Goal: Task Accomplishment & Management: Manage account settings

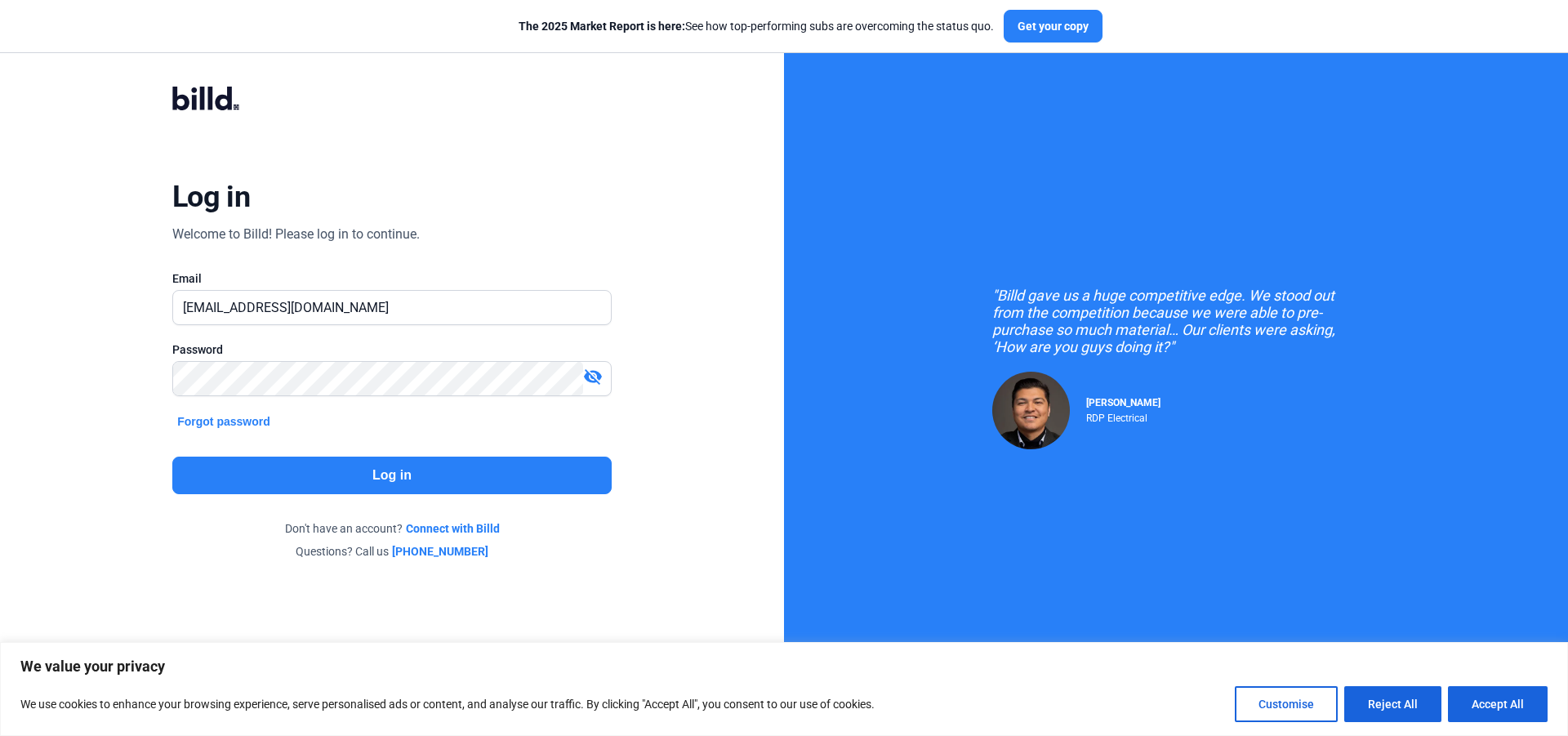
drag, startPoint x: 0, startPoint y: 0, endPoint x: 413, endPoint y: 471, distance: 626.4
click at [413, 471] on button "Log in" at bounding box center [391, 476] width 439 height 37
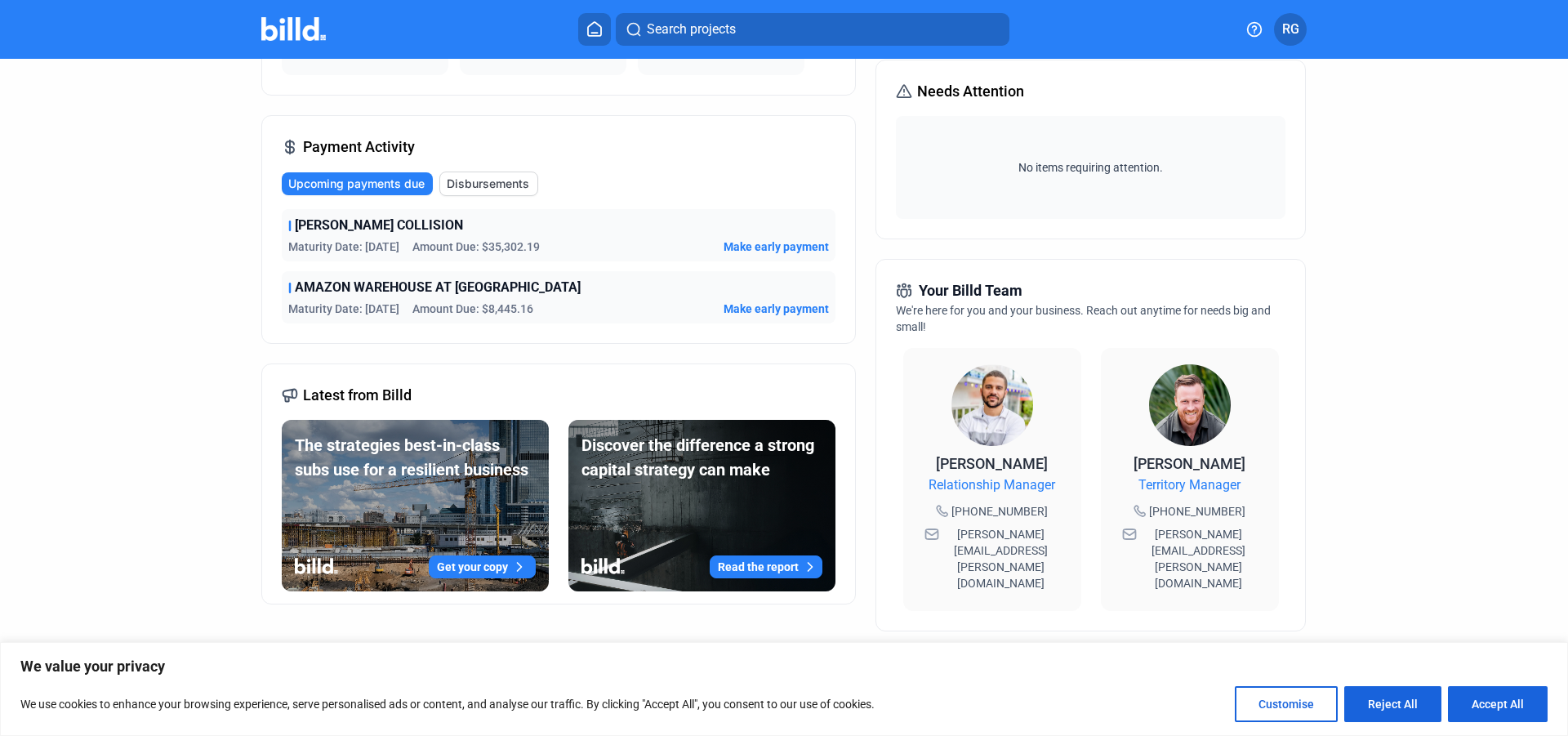
scroll to position [181, 0]
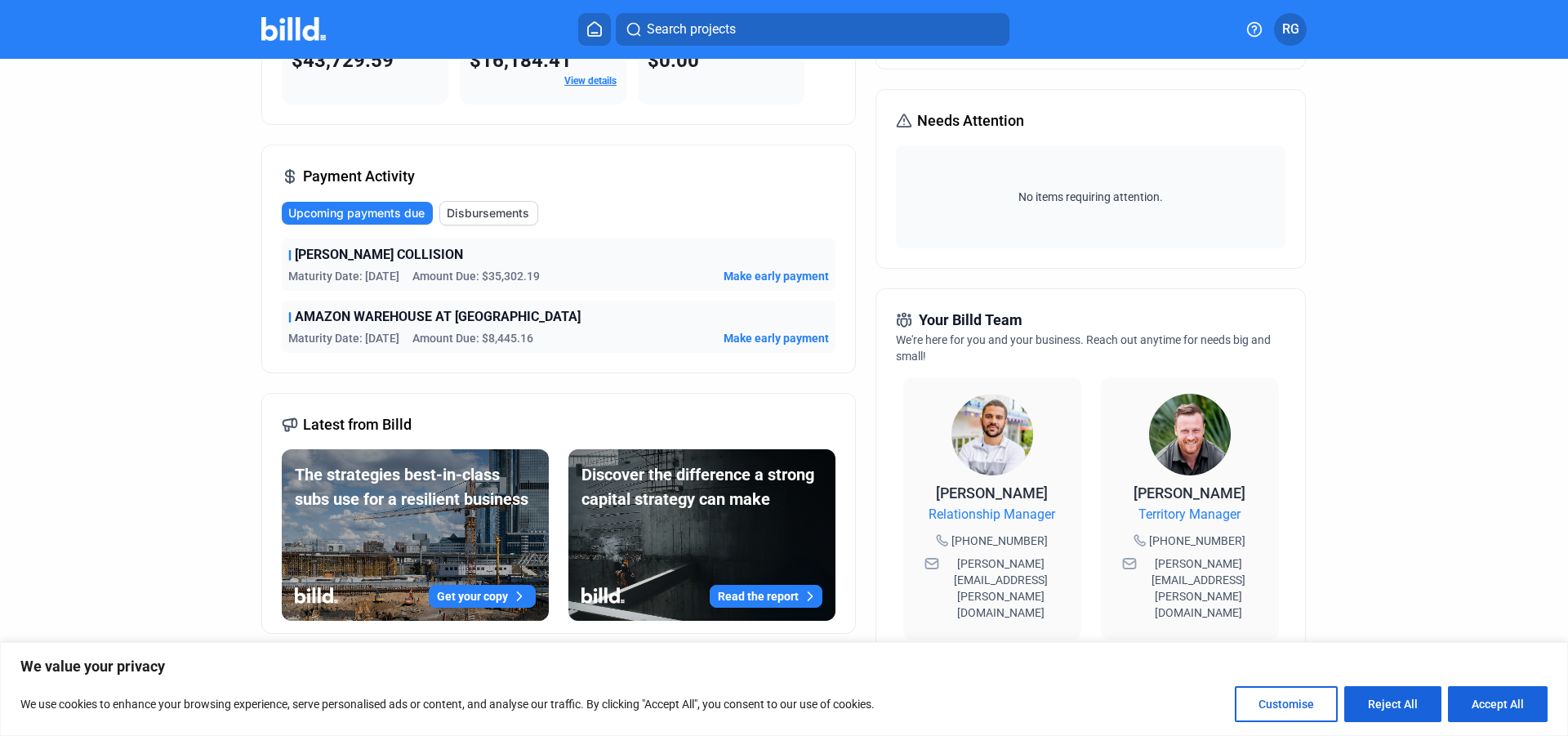
click at [468, 320] on span "AMAZON WAREHOUSE AT [GEOGRAPHIC_DATA]" at bounding box center [437, 317] width 286 height 20
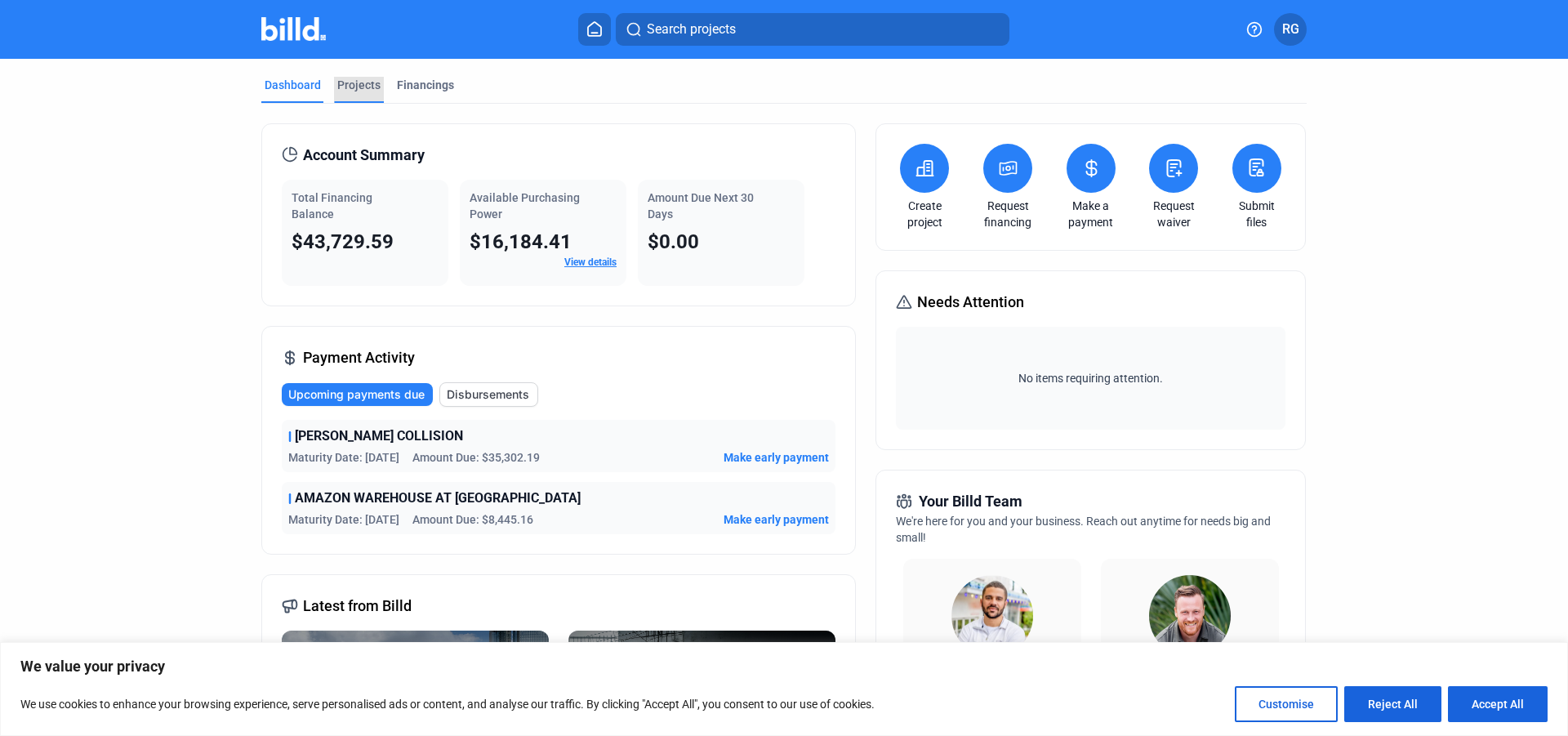
click at [361, 81] on div "Projects" at bounding box center [359, 84] width 43 height 17
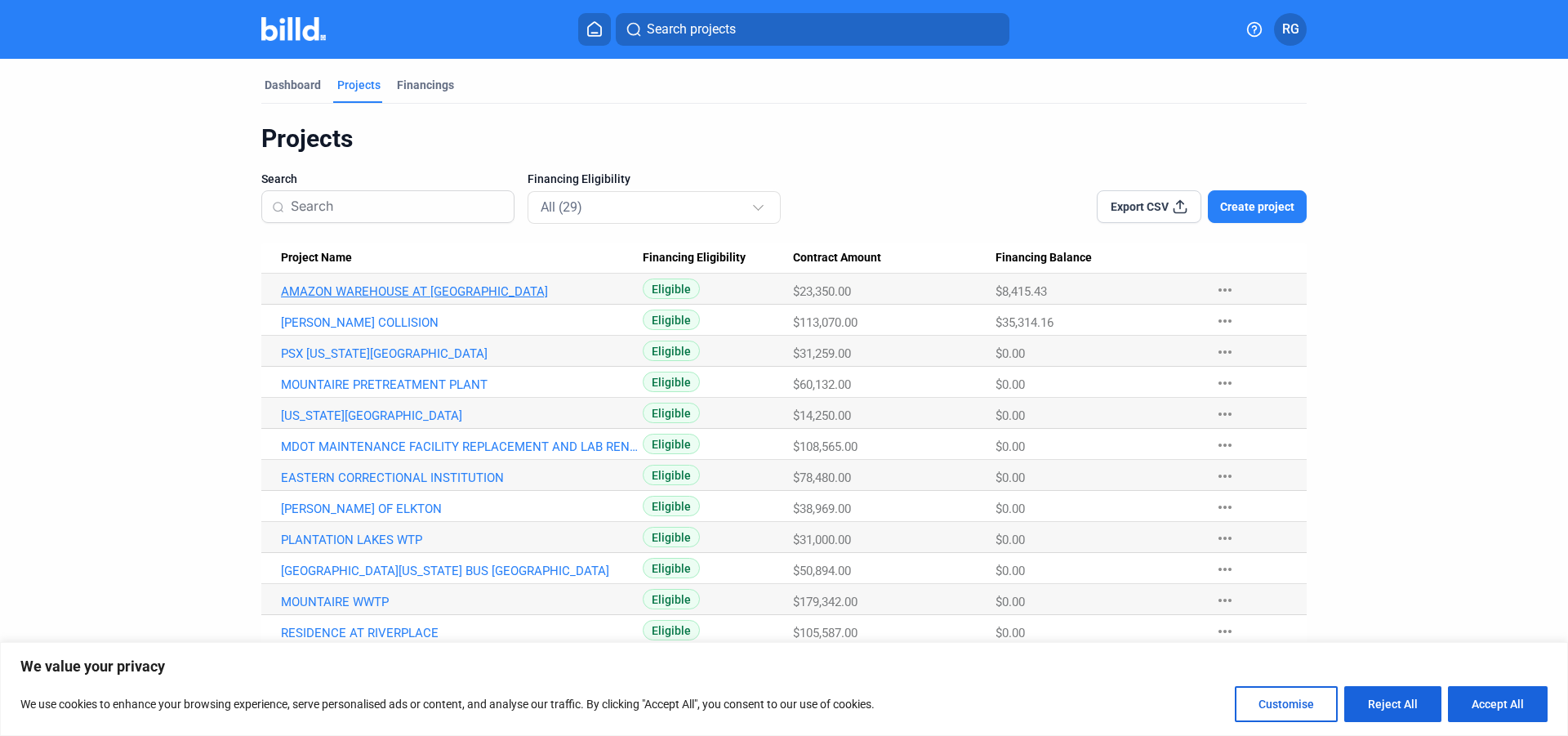
click at [449, 290] on link "AMAZON WAREHOUSE AT [GEOGRAPHIC_DATA]" at bounding box center [462, 292] width 362 height 15
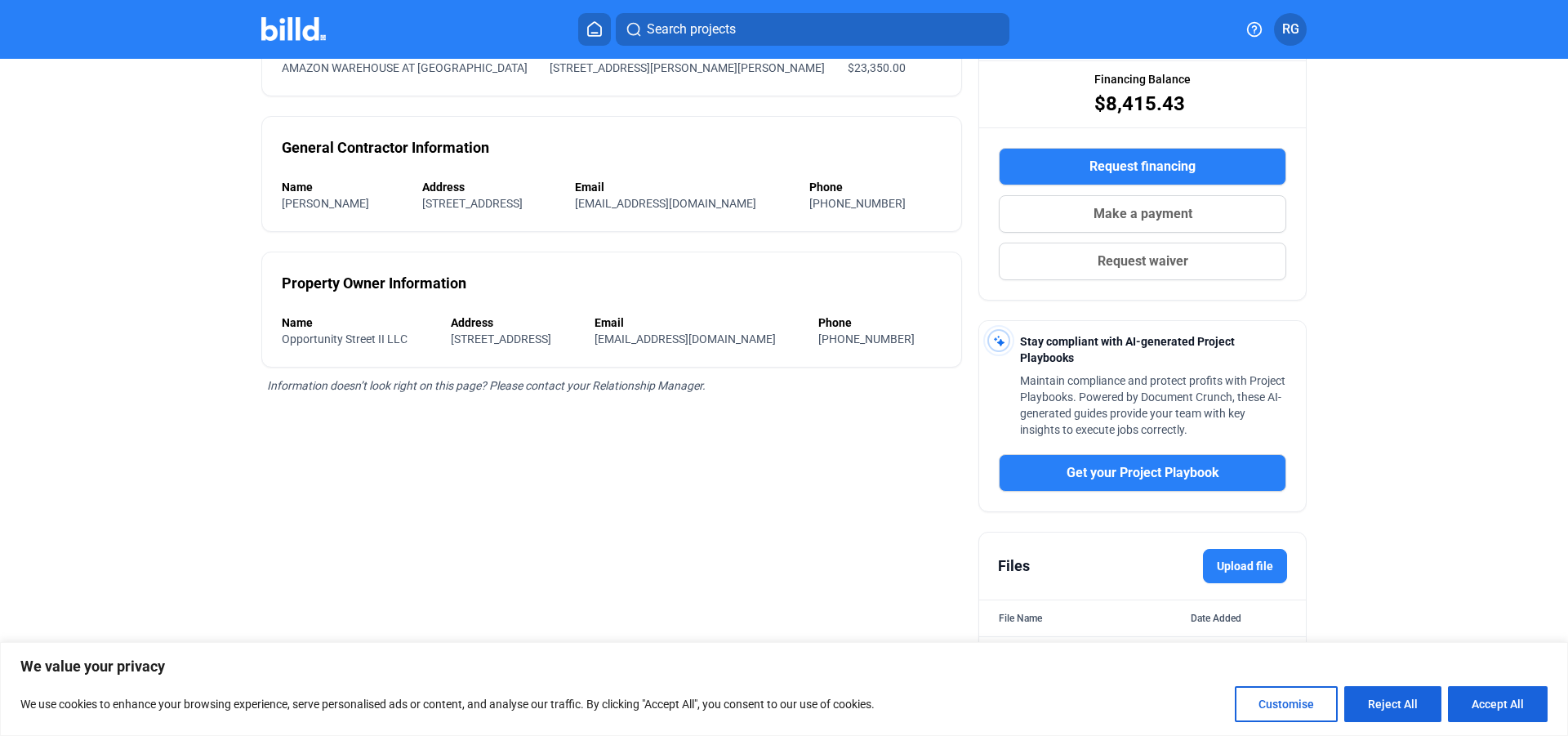
scroll to position [235, 0]
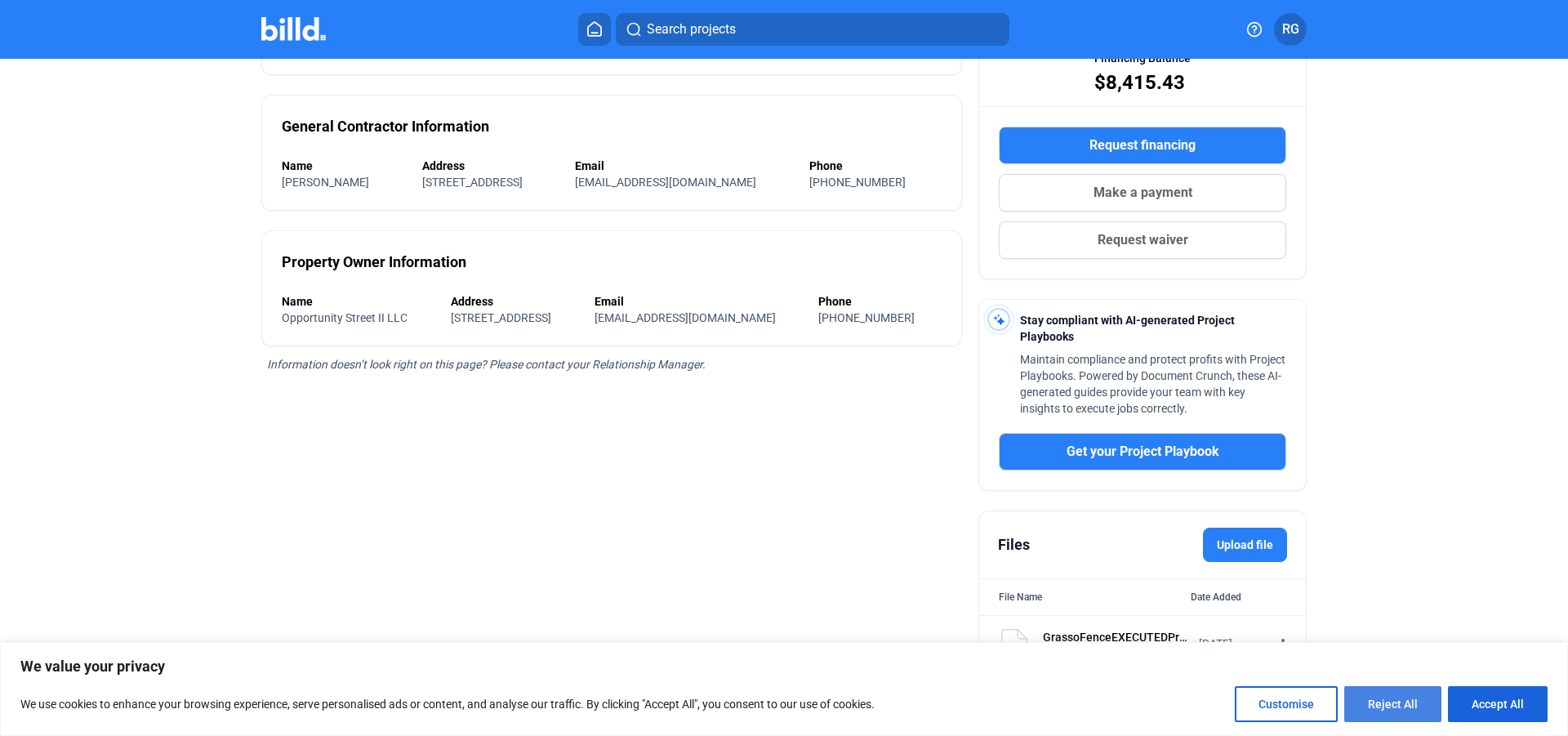
click at [1399, 709] on button "Reject All" at bounding box center [1393, 704] width 97 height 36
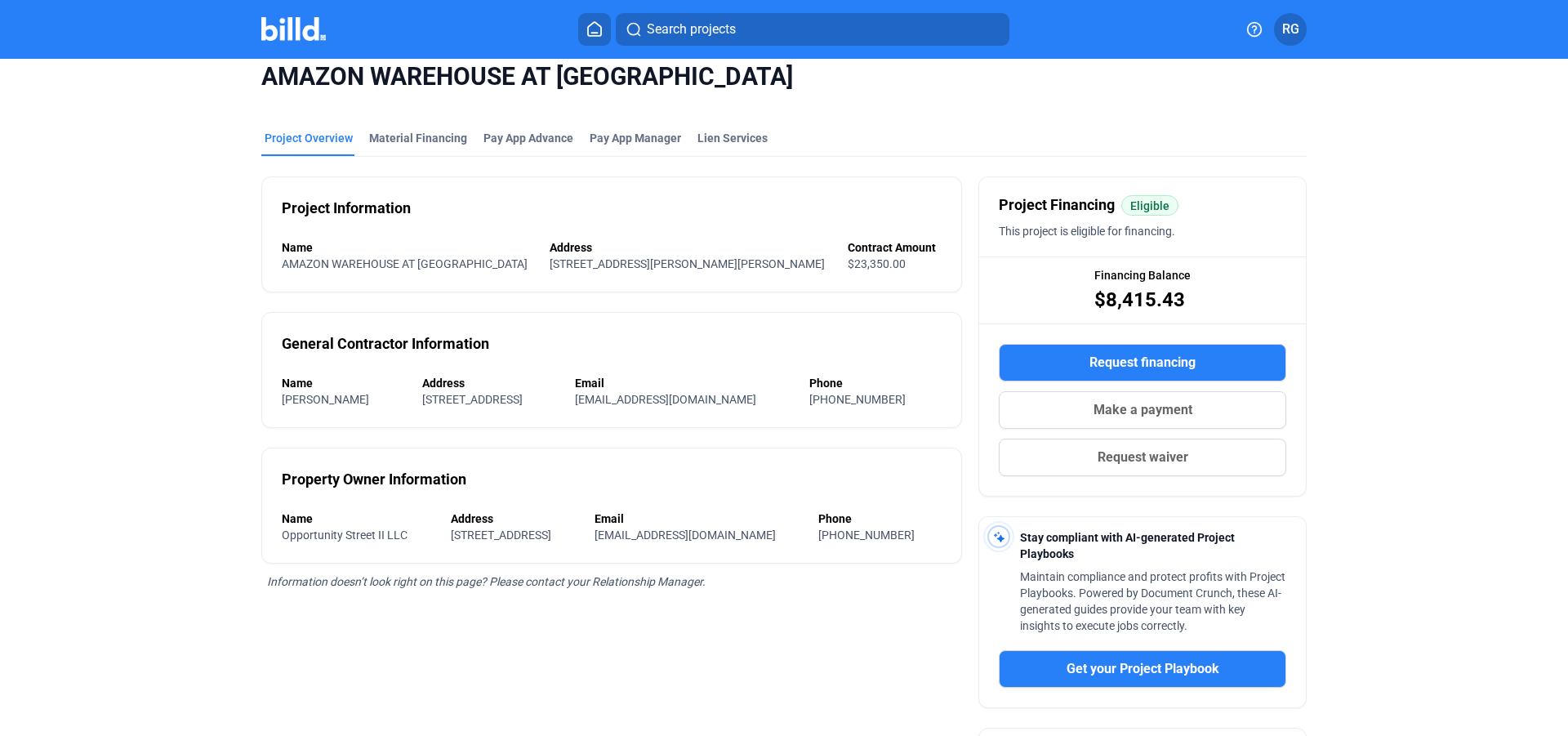
scroll to position [0, 0]
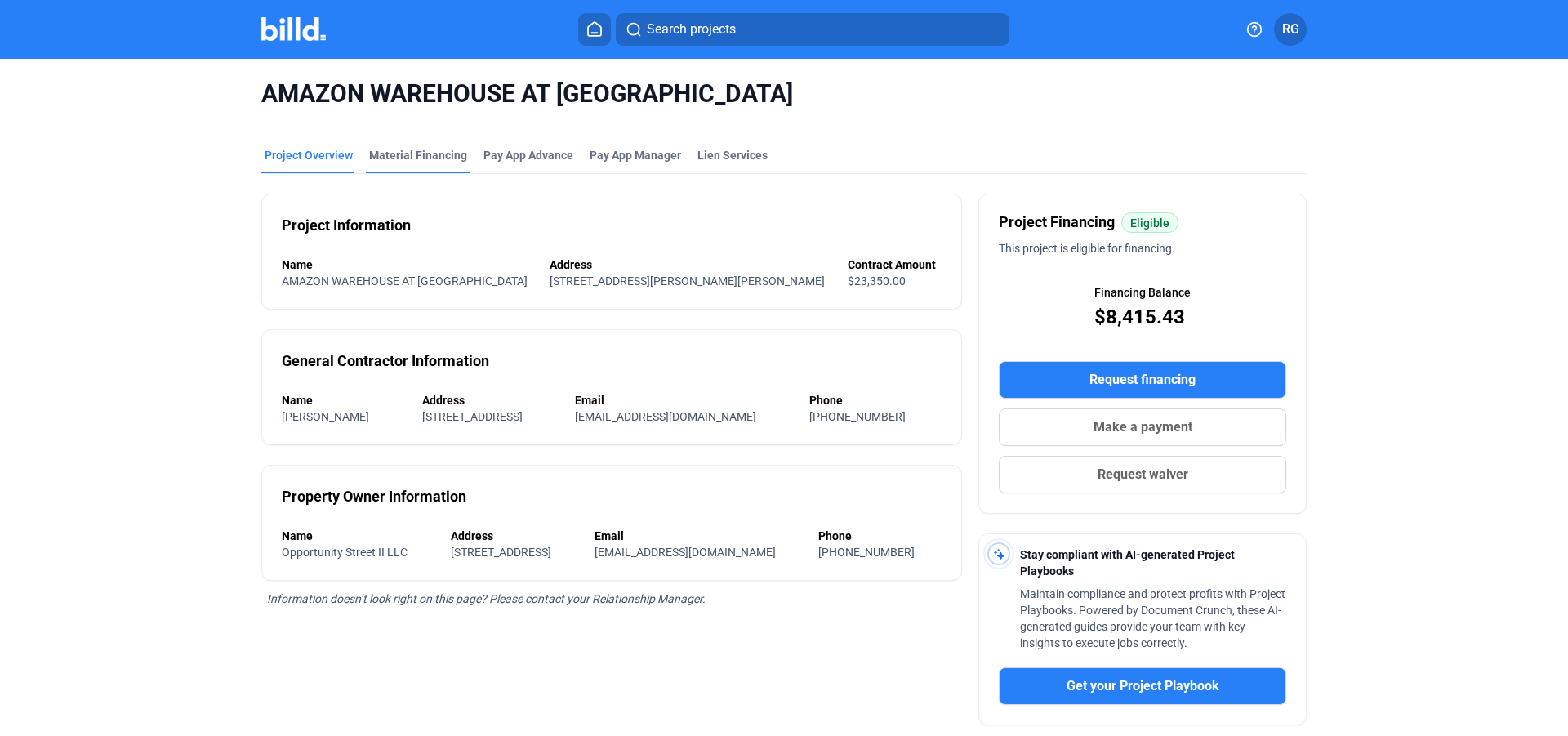
click at [432, 155] on div "Material Financing" at bounding box center [418, 155] width 98 height 17
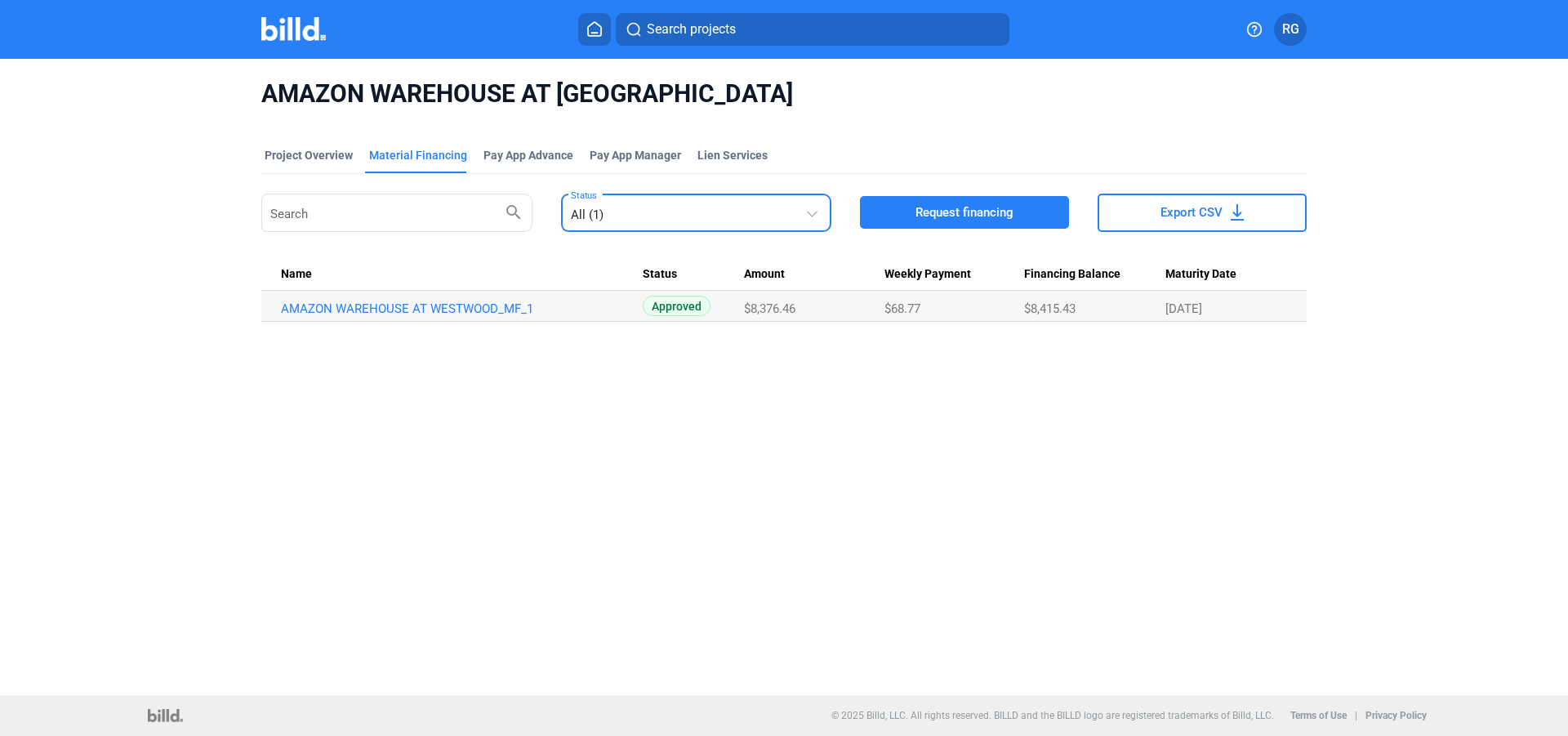
click at [815, 214] on div at bounding box center [812, 210] width 11 height 11
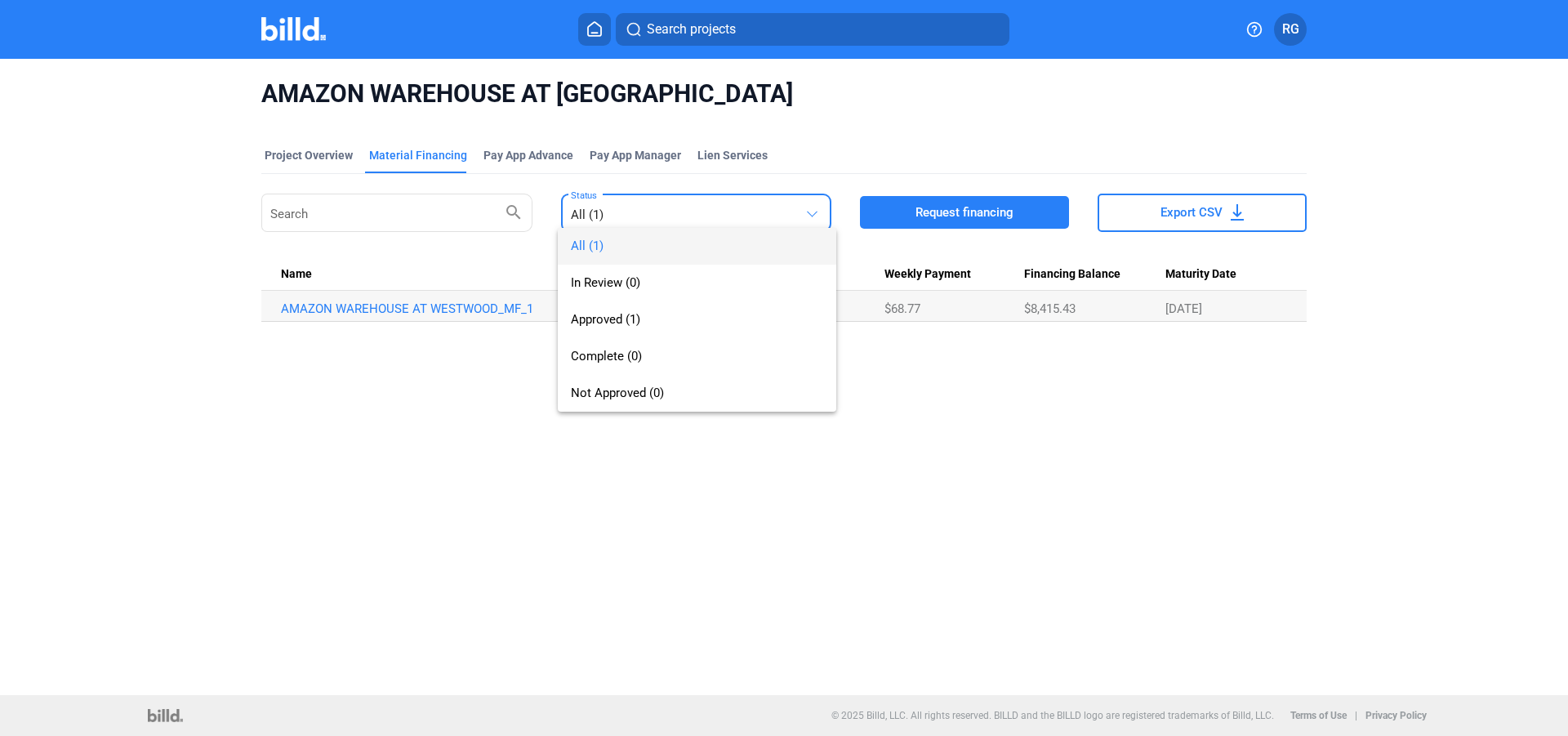
click at [815, 214] on div at bounding box center [784, 368] width 1568 height 736
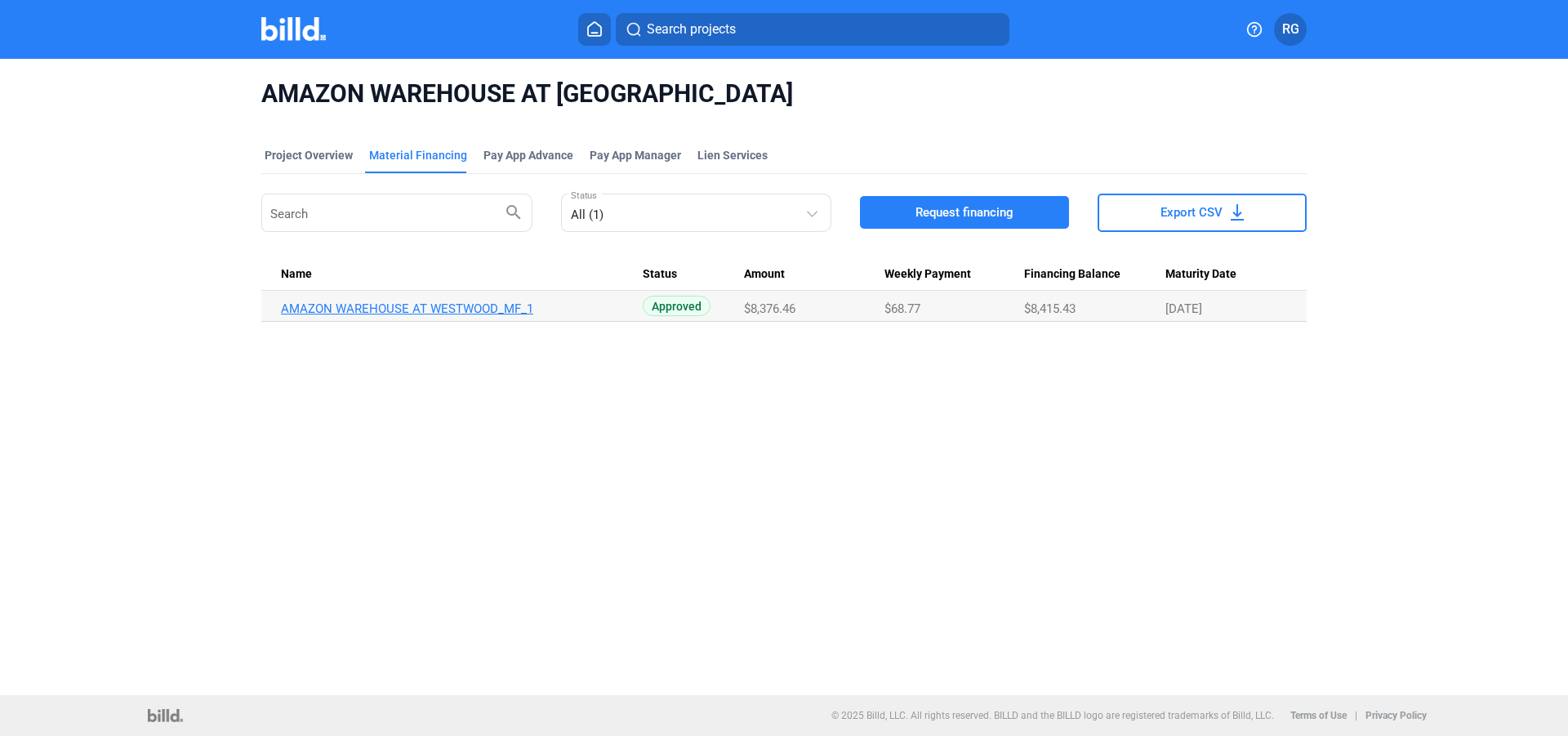
click at [486, 308] on link "AMAZON WAREHOUSE AT WESTWOOD_MF_1" at bounding box center [462, 308] width 362 height 15
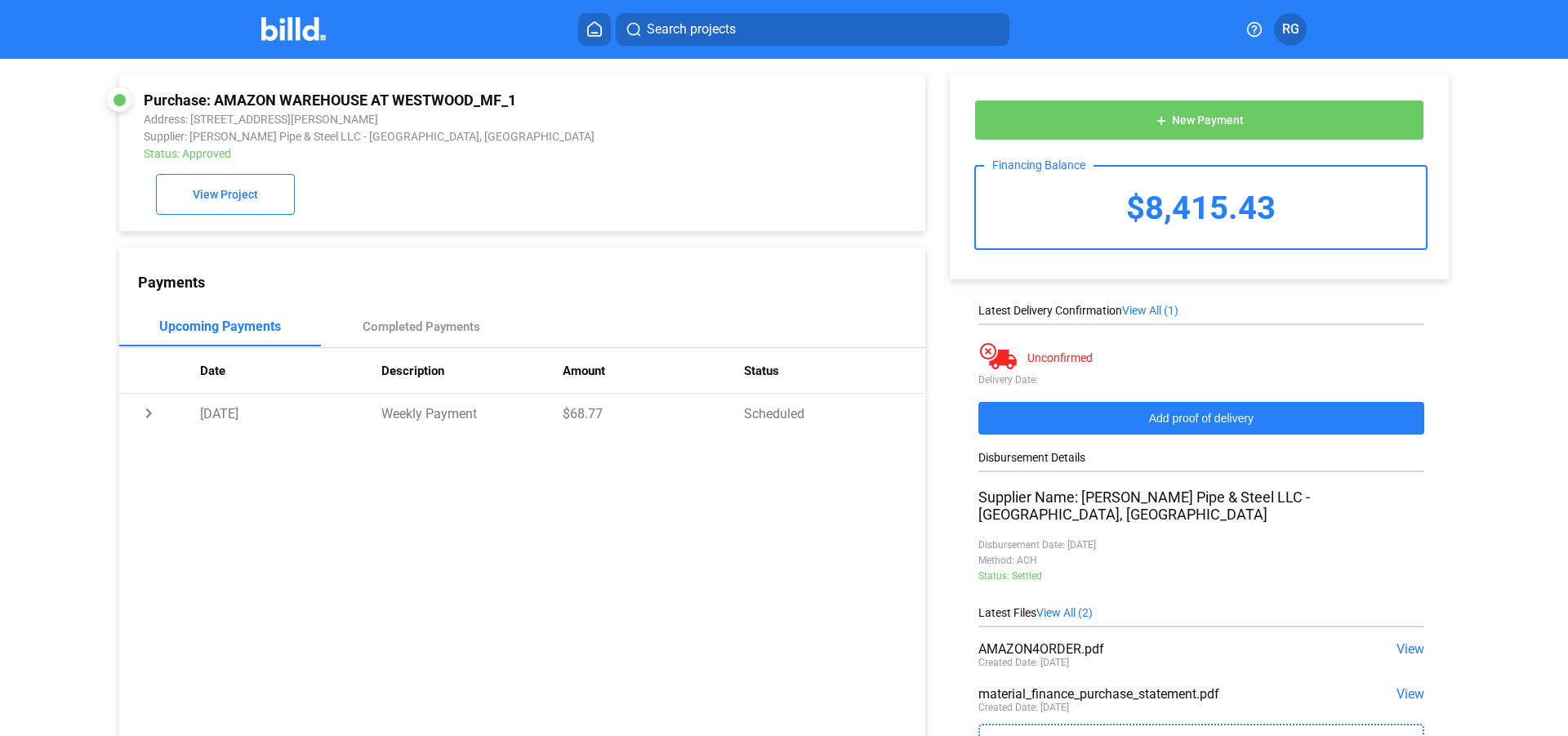
click at [1202, 419] on span "Add proof of delivery" at bounding box center [1201, 418] width 105 height 13
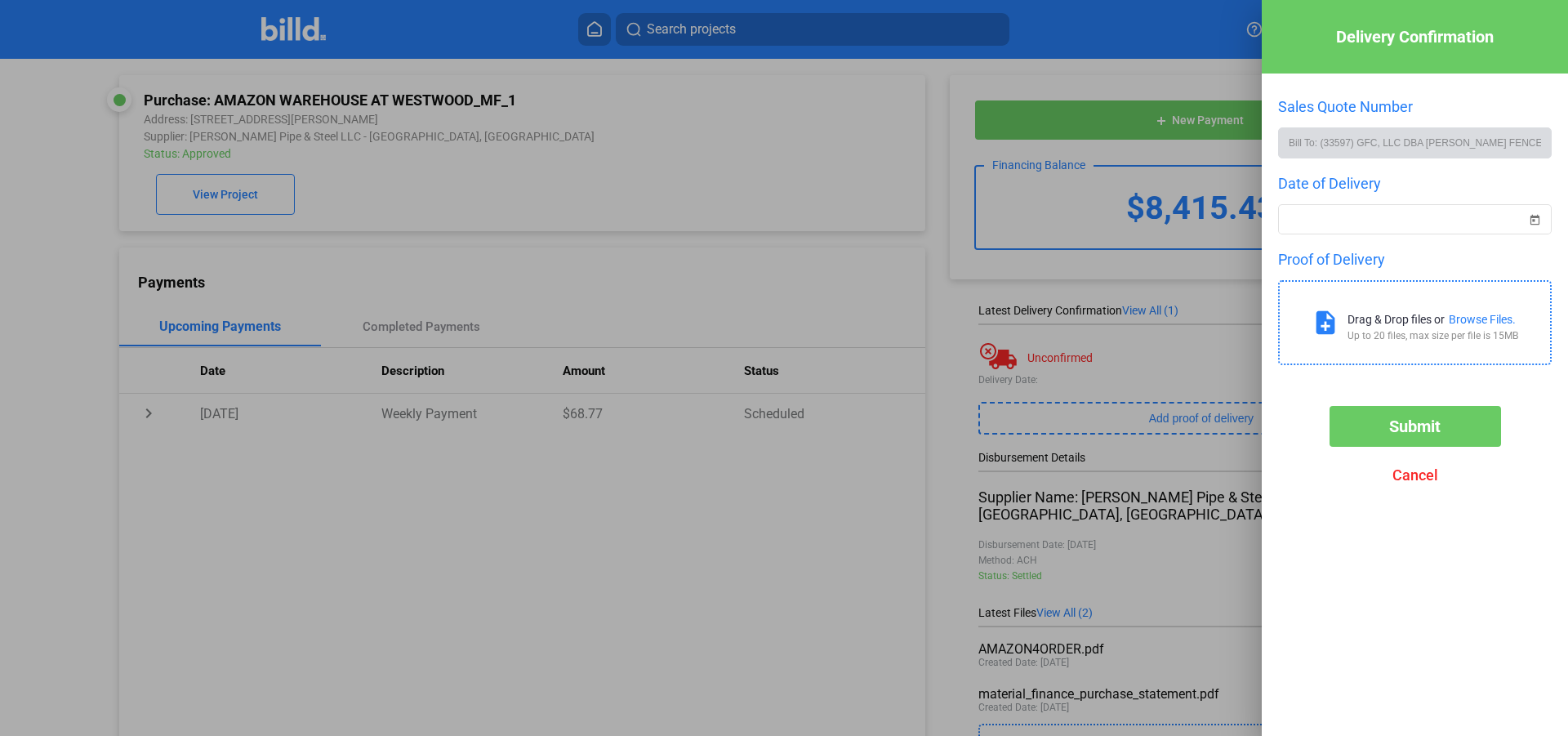
click at [1483, 319] on div "Browse Files." at bounding box center [1482, 319] width 67 height 13
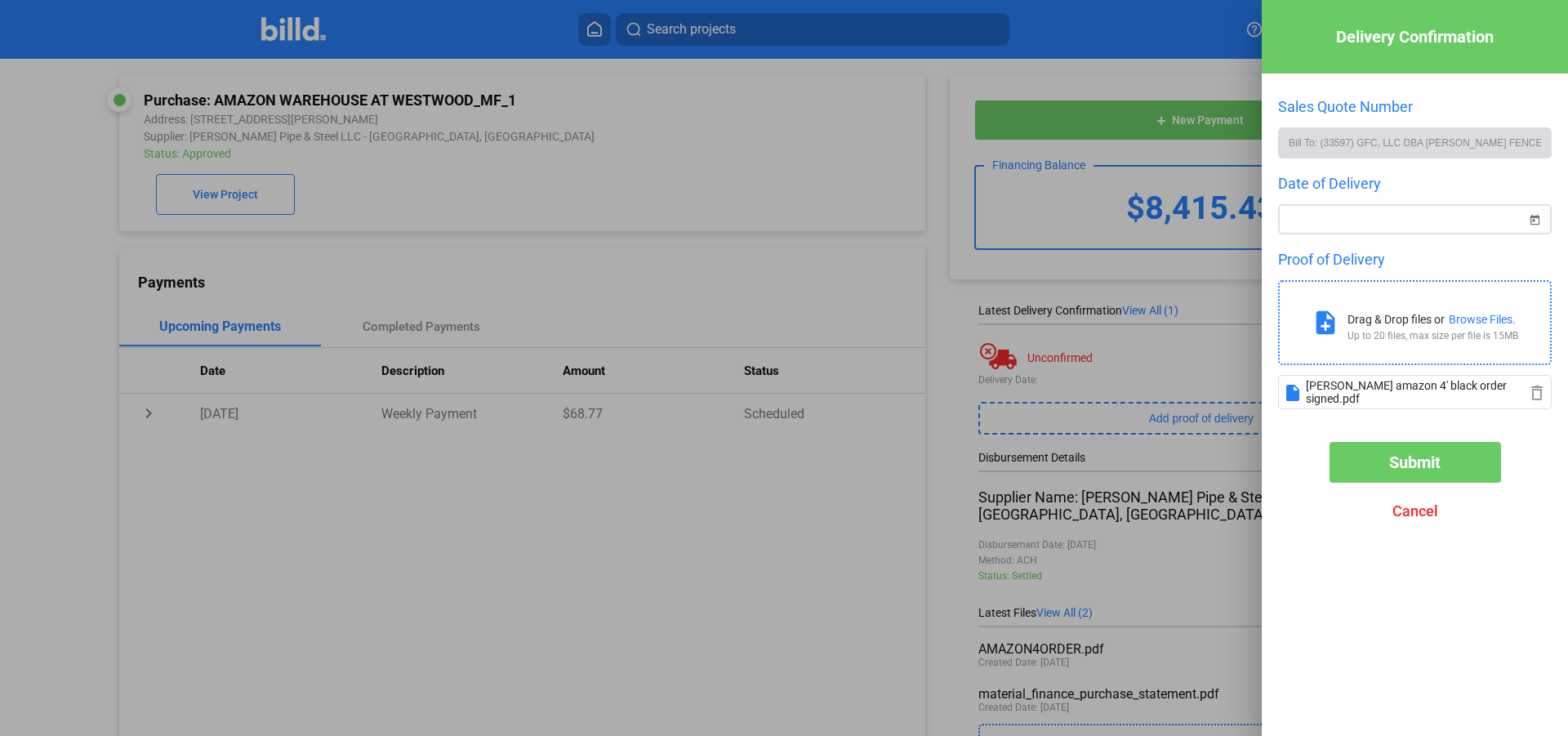
click at [1531, 219] on span "Open calendar" at bounding box center [1535, 210] width 39 height 39
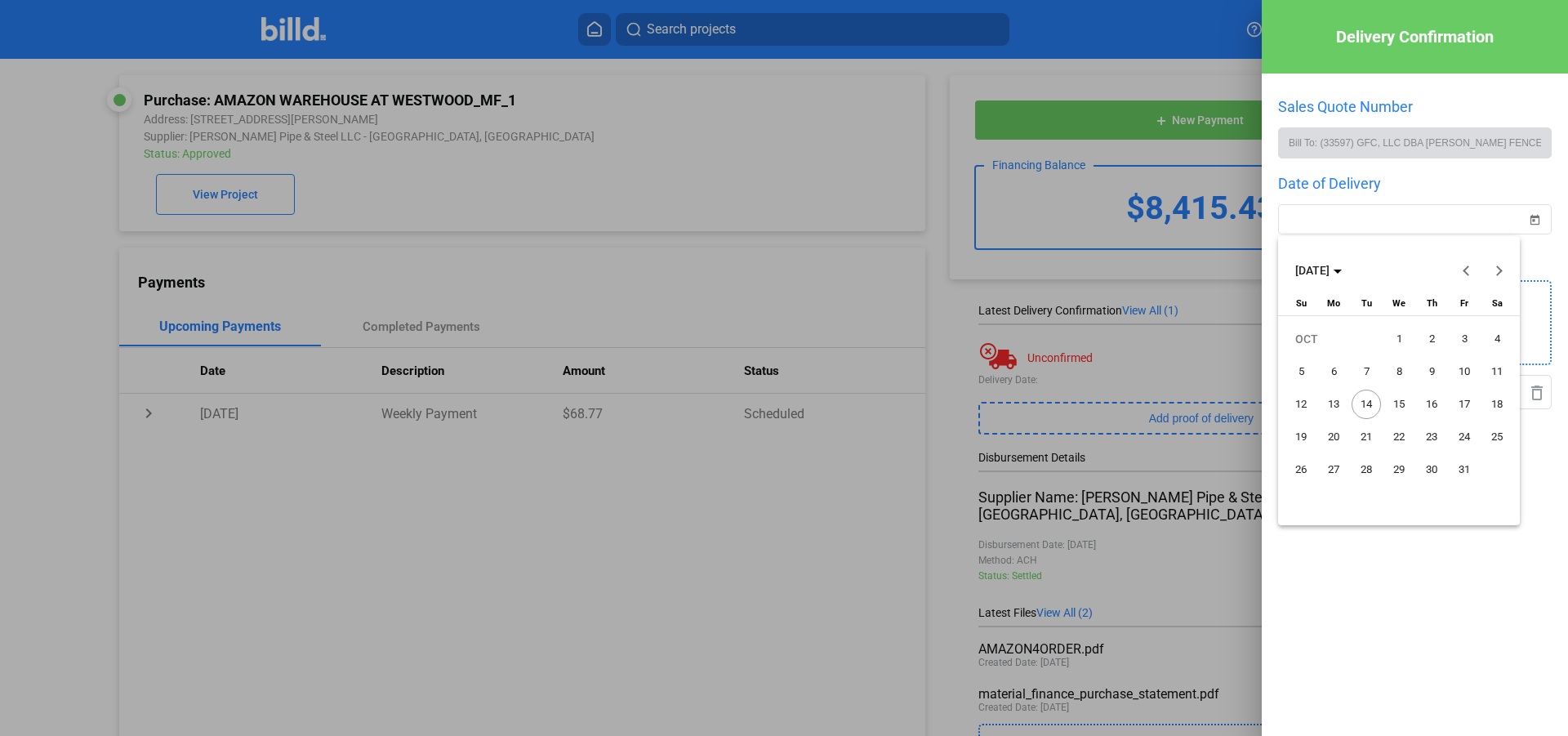
click at [1430, 340] on span "2" at bounding box center [1432, 340] width 29 height 29
type input "[DATE]"
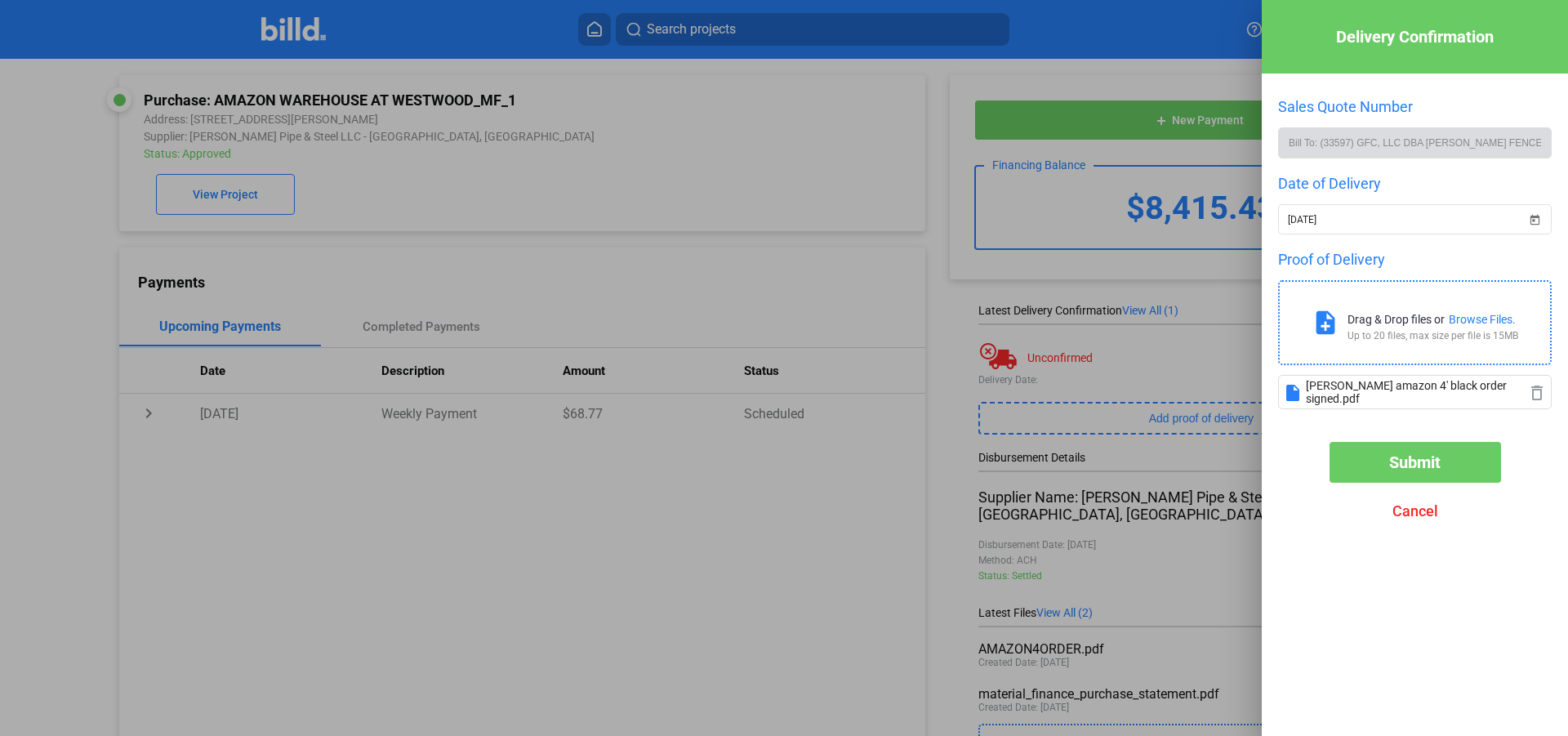
click at [1428, 468] on span "Submit" at bounding box center [1414, 463] width 52 height 20
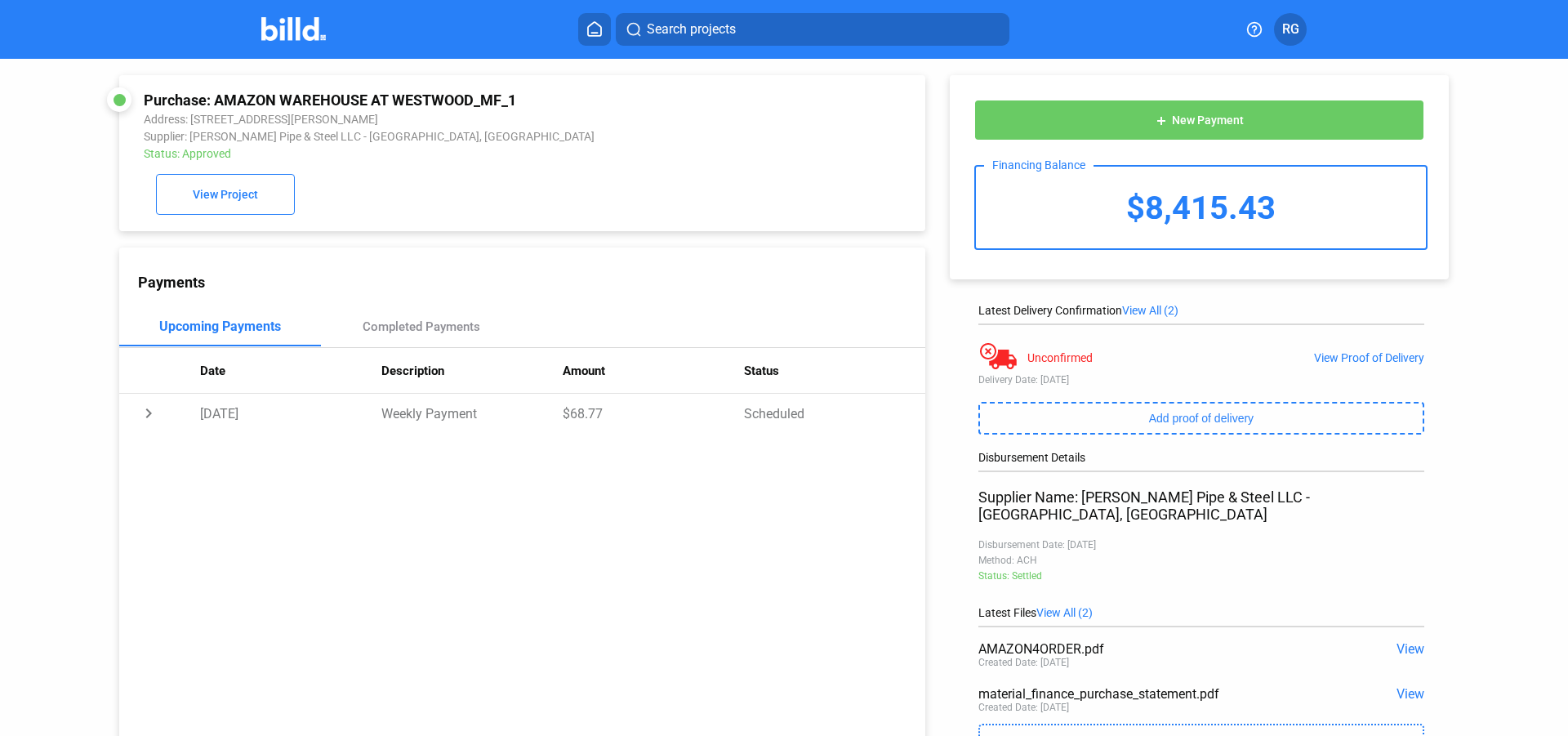
click at [1294, 27] on span "RG" at bounding box center [1291, 29] width 18 height 20
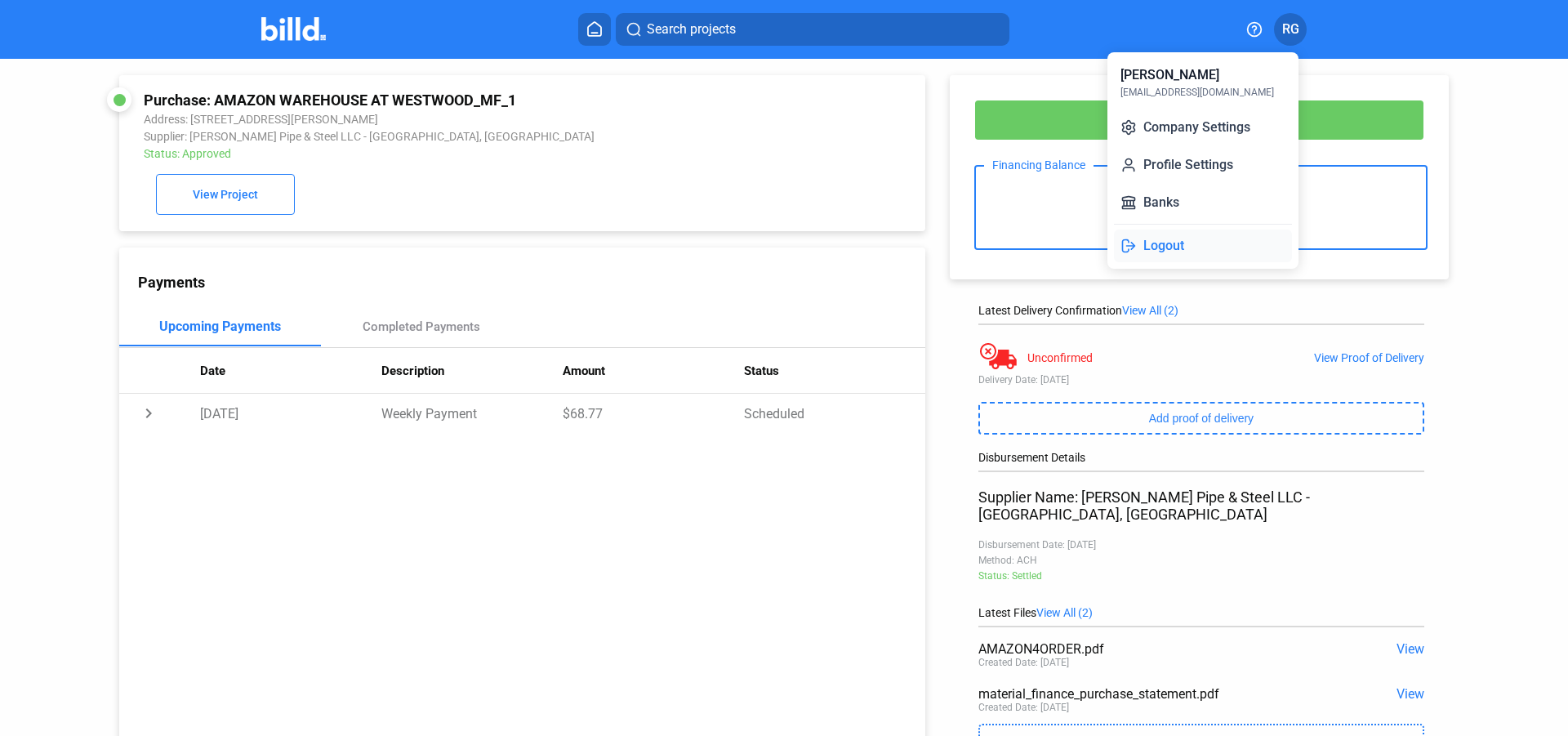
click at [1176, 245] on button "Logout" at bounding box center [1203, 246] width 178 height 32
